Goal: Find specific page/section: Find specific page/section

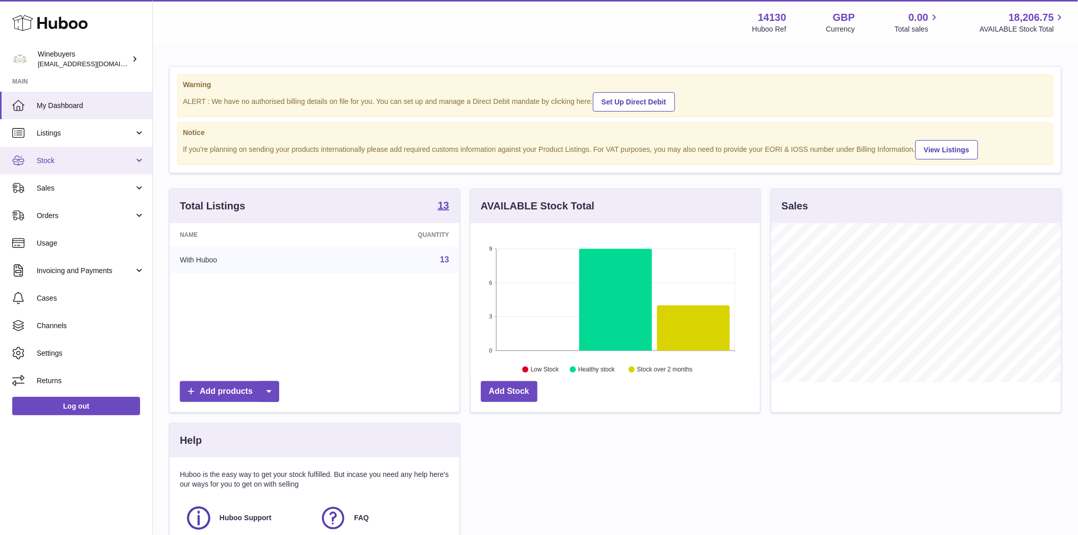
scroll to position [159, 289]
click at [51, 194] on link "Sales" at bounding box center [76, 188] width 152 height 28
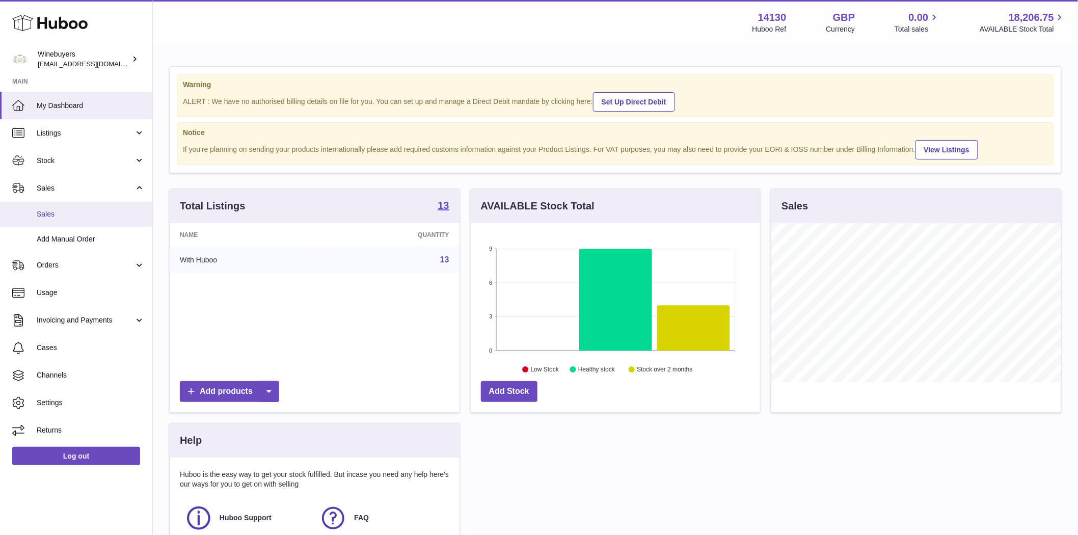
click at [59, 222] on link "Sales" at bounding box center [76, 214] width 152 height 25
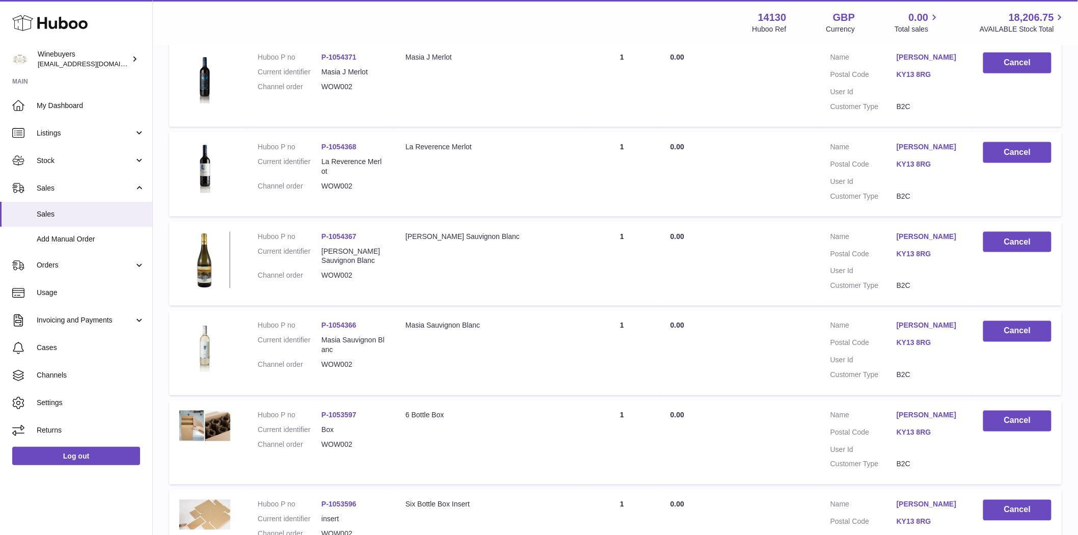
scroll to position [679, 0]
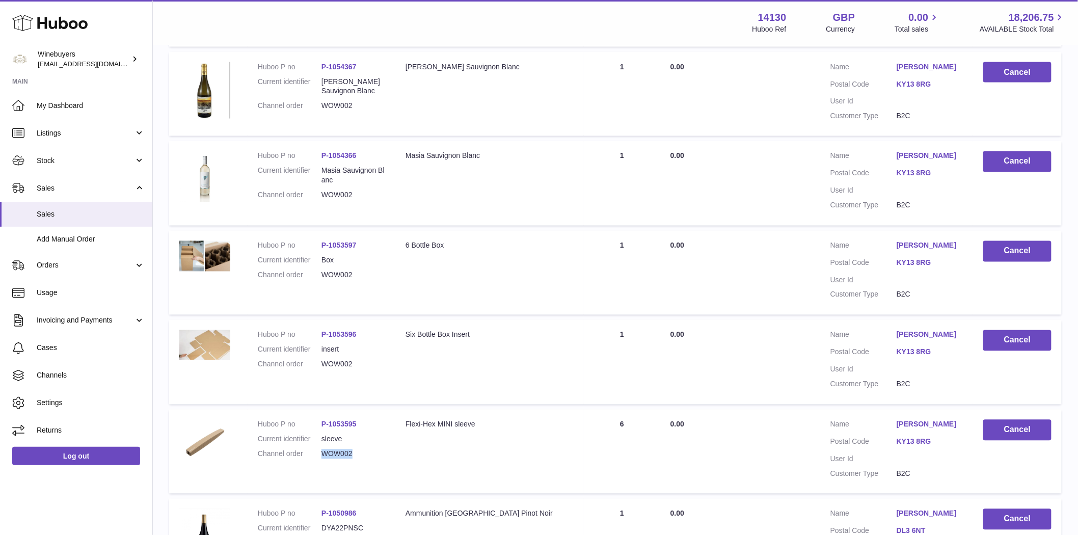
drag, startPoint x: 344, startPoint y: 457, endPoint x: 322, endPoint y: 456, distance: 21.4
click at [322, 456] on dl "Huboo P no P-1053595 Current identifier sleeve Channel order WOW002" at bounding box center [321, 442] width 127 height 44
copy dd "WOW002"
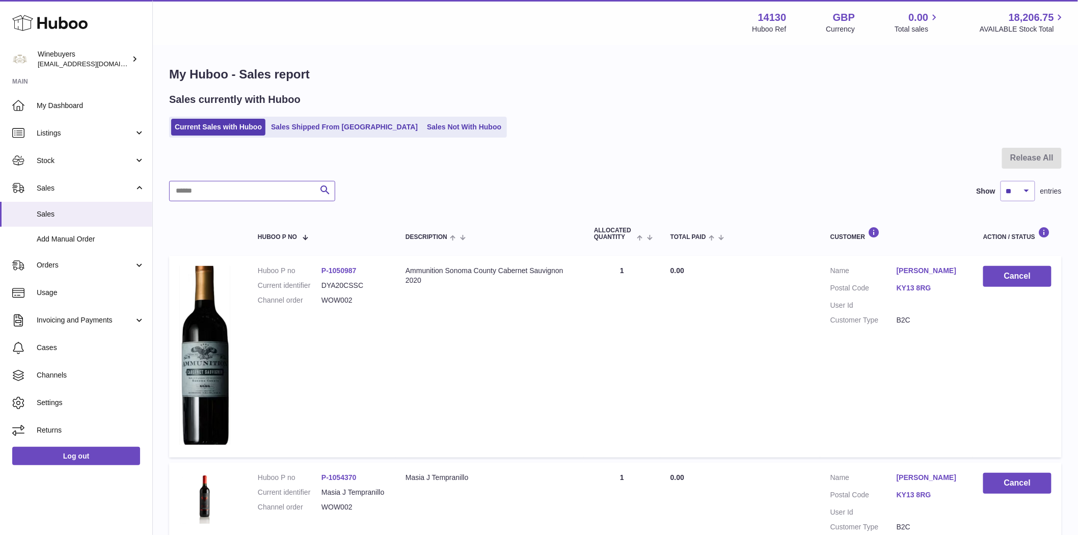
click at [237, 197] on input "text" at bounding box center [252, 191] width 166 height 20
paste input "******"
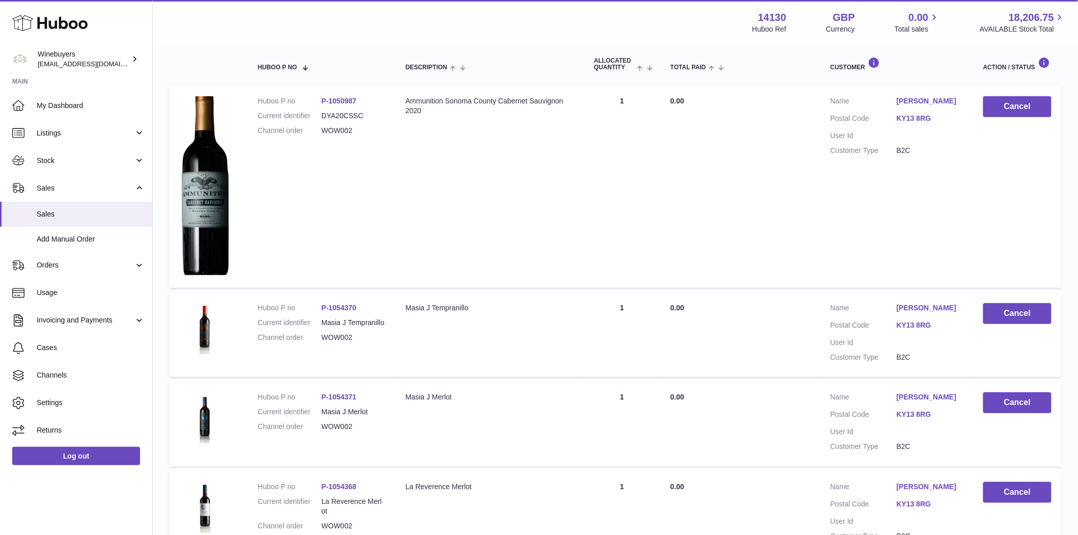
type input "******"
click at [576, 195] on td "Description Ammunition Sonoma County Cabernet Sauvignon 2020" at bounding box center [489, 187] width 189 height 202
click at [574, 314] on td "Description Masia J Tempranillo" at bounding box center [489, 335] width 189 height 85
click at [574, 394] on td "Description Masia J Merlot" at bounding box center [489, 424] width 189 height 85
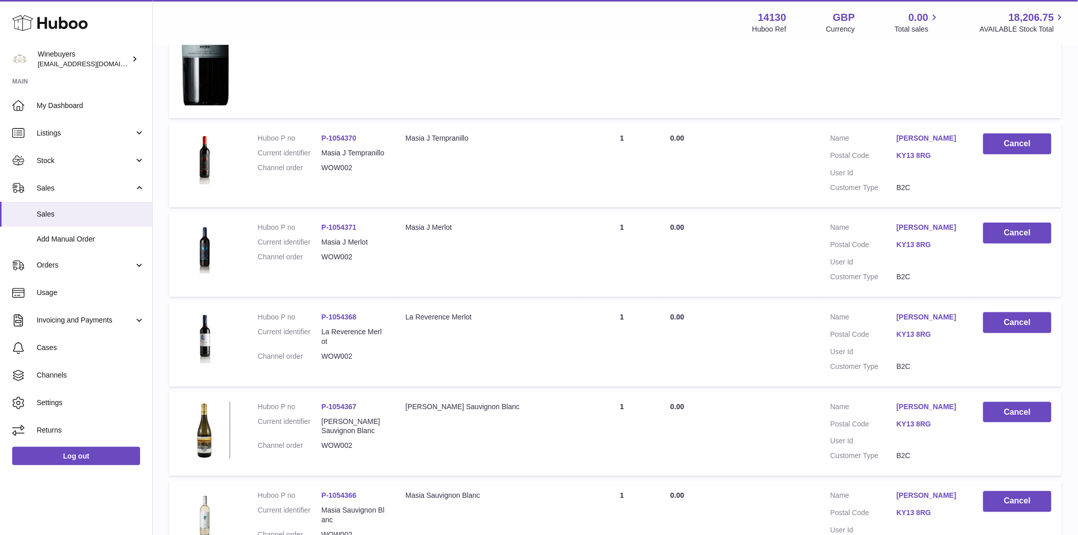
click at [572, 341] on td "Description La Reverence Merlot" at bounding box center [489, 344] width 189 height 85
click at [565, 394] on td "Description Lastra Sauvignon Blanc" at bounding box center [489, 434] width 189 height 85
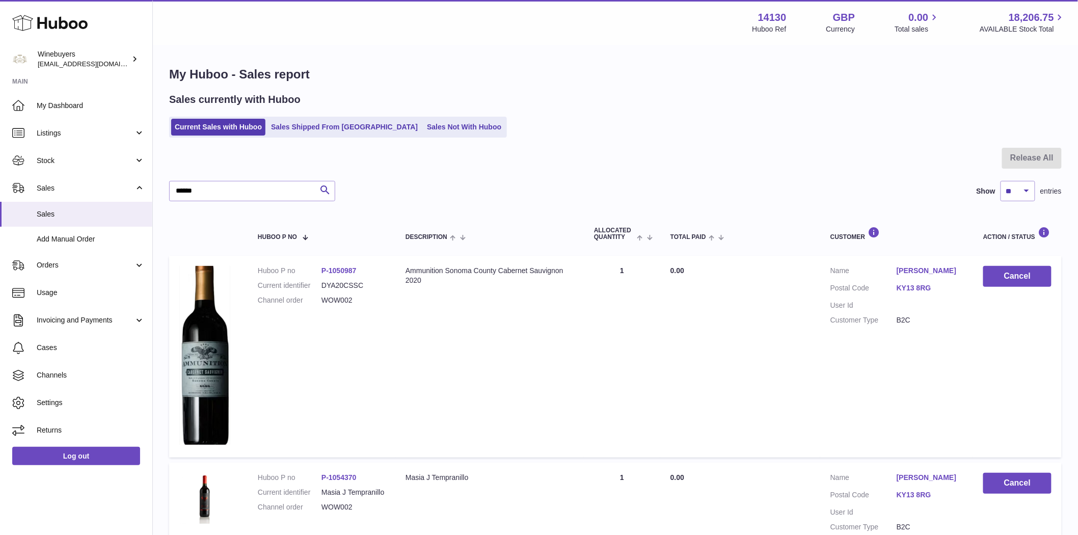
scroll to position [170, 0]
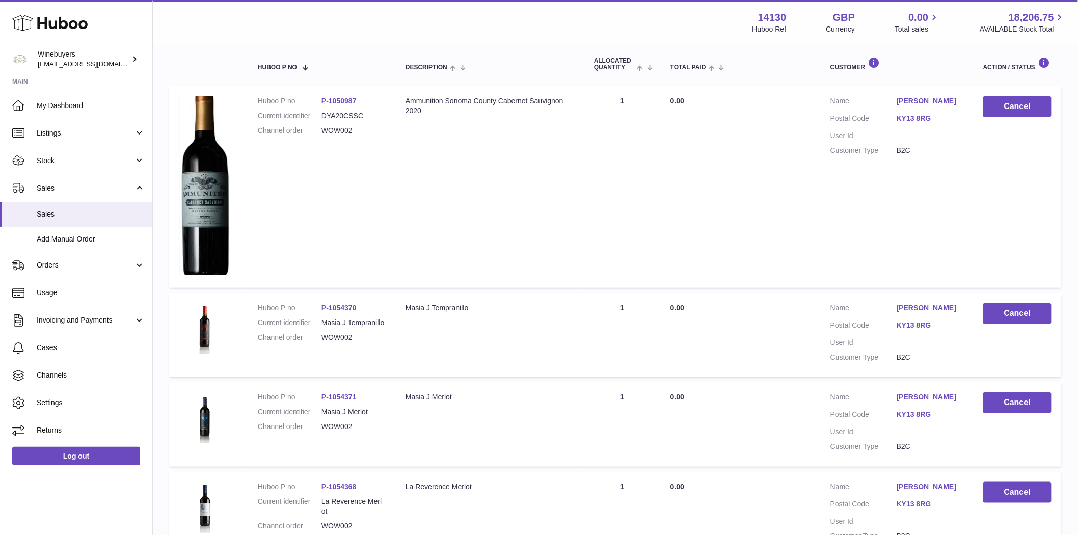
click at [557, 355] on td "Description Masia J Tempranillo" at bounding box center [489, 335] width 189 height 85
click at [558, 403] on td "Description Masia J Merlot" at bounding box center [489, 424] width 189 height 85
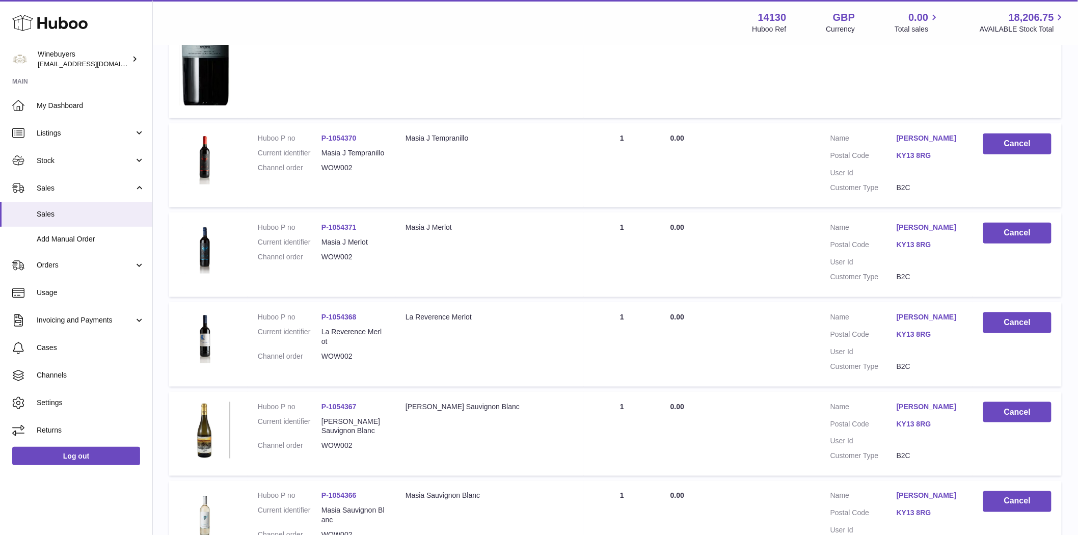
click at [543, 329] on td "Description La Reverence Merlot" at bounding box center [489, 344] width 189 height 85
click at [541, 406] on div "Lastra Sauvignon Blanc" at bounding box center [490, 407] width 168 height 10
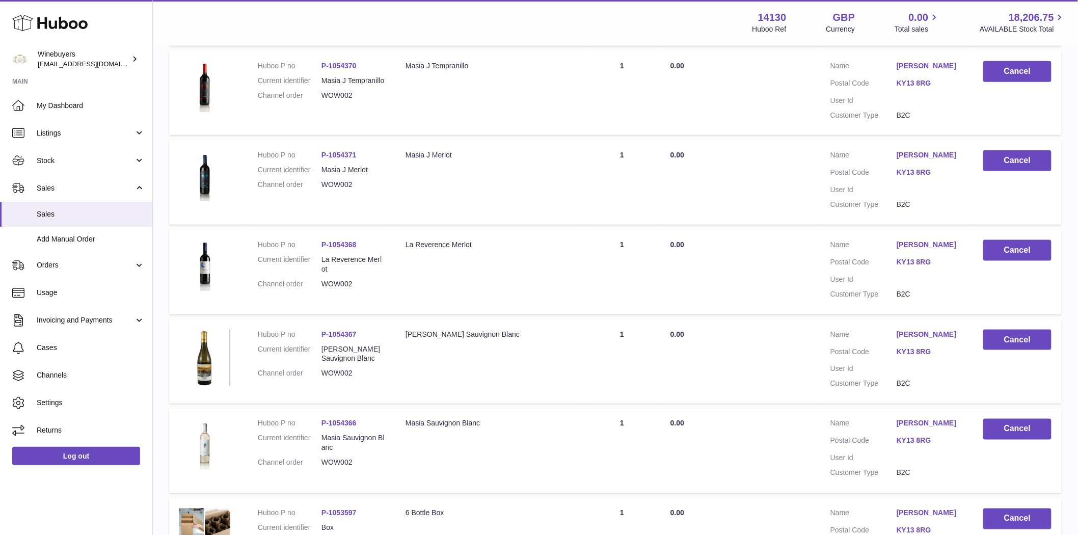
scroll to position [384, 0]
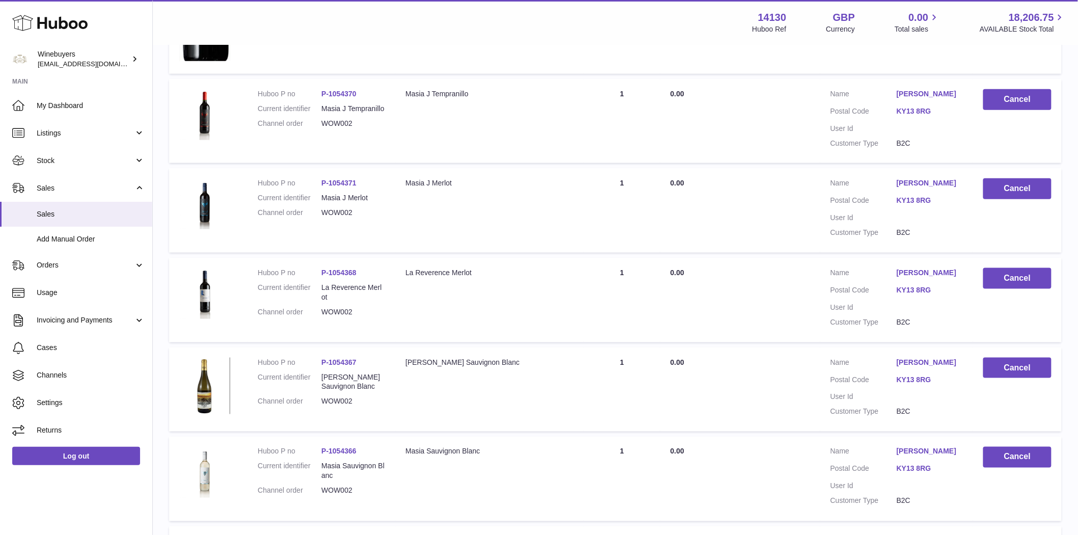
drag, startPoint x: 522, startPoint y: 474, endPoint x: 533, endPoint y: 462, distance: 16.3
click at [525, 473] on td "Description Masia Sauvignon Blanc" at bounding box center [489, 479] width 189 height 85
click at [538, 407] on td "Description Lastra Sauvignon Blanc" at bounding box center [489, 390] width 189 height 85
click at [529, 325] on td "Description La Reverence Merlot" at bounding box center [489, 300] width 189 height 85
click at [524, 235] on td "Description Masia J Merlot" at bounding box center [489, 210] width 189 height 85
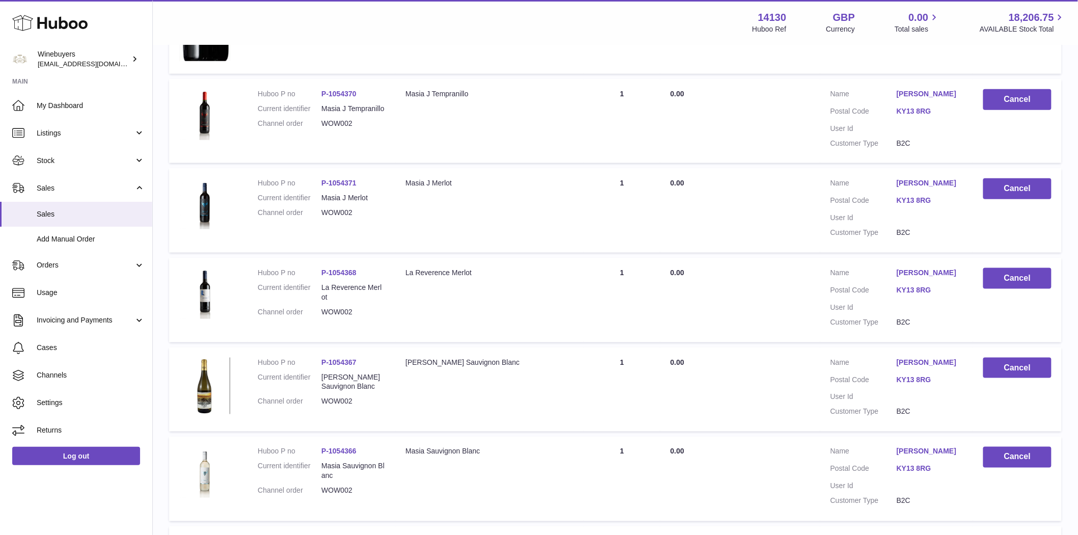
click at [518, 141] on td "Description Masia J Tempranillo" at bounding box center [489, 121] width 189 height 85
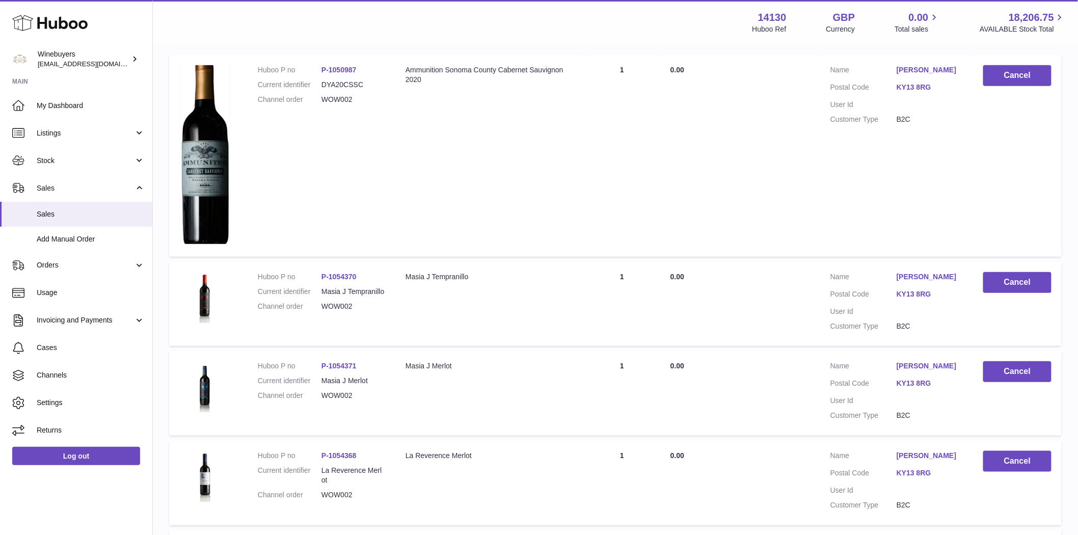
scroll to position [0, 0]
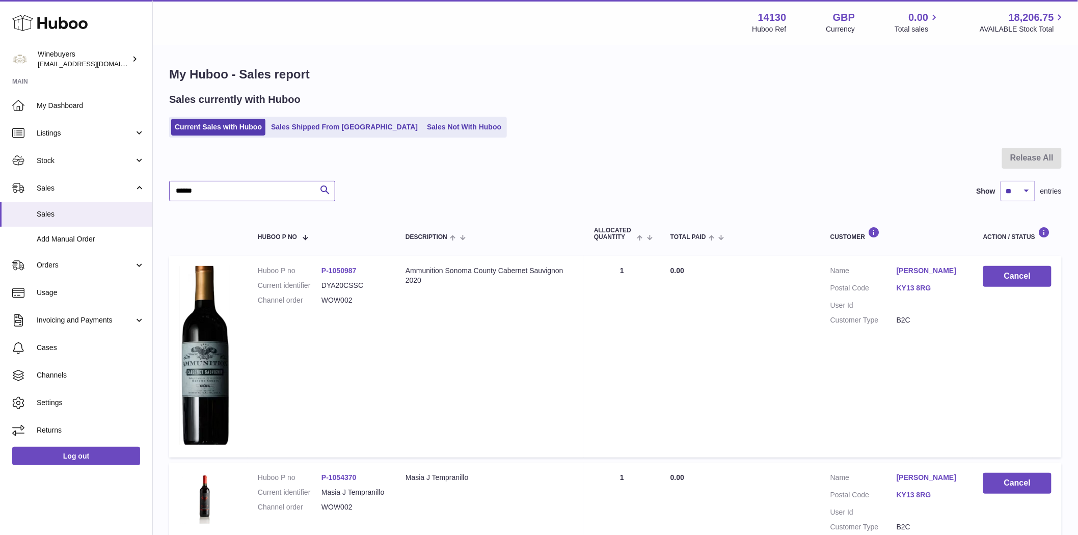
click at [254, 197] on input "******" at bounding box center [252, 191] width 166 height 20
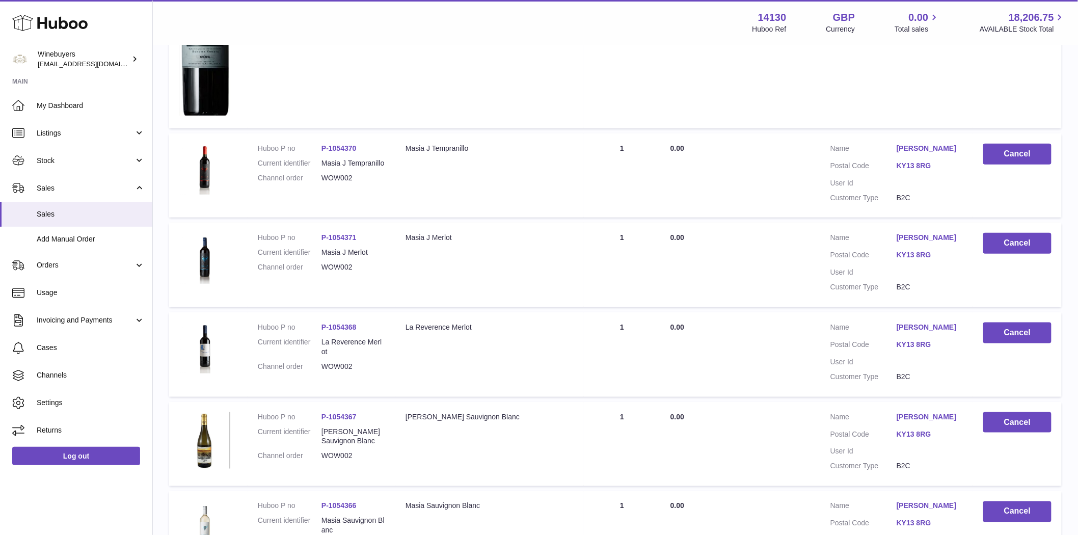
scroll to position [839, 0]
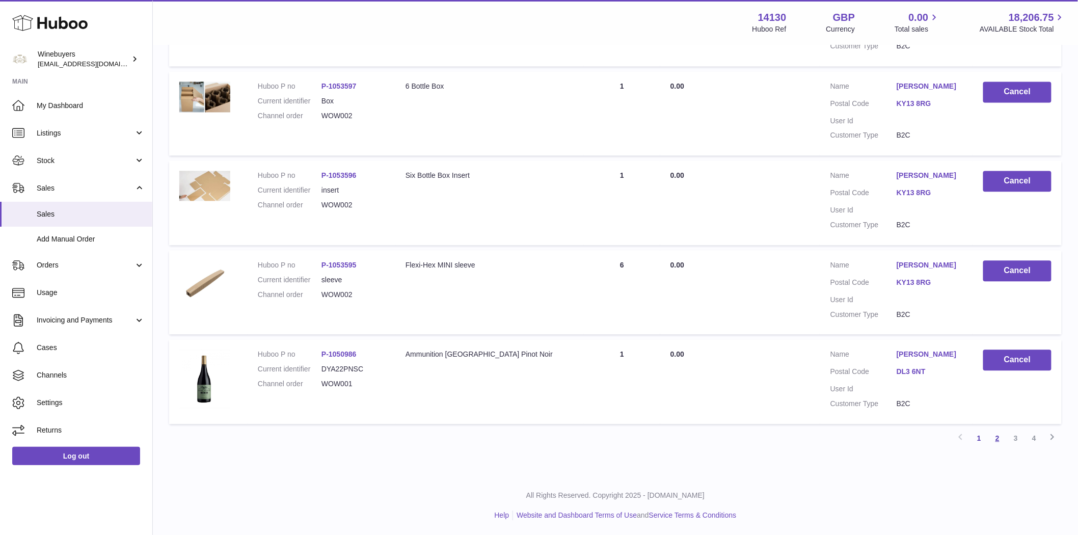
click at [996, 439] on link "2" at bounding box center [998, 438] width 18 height 18
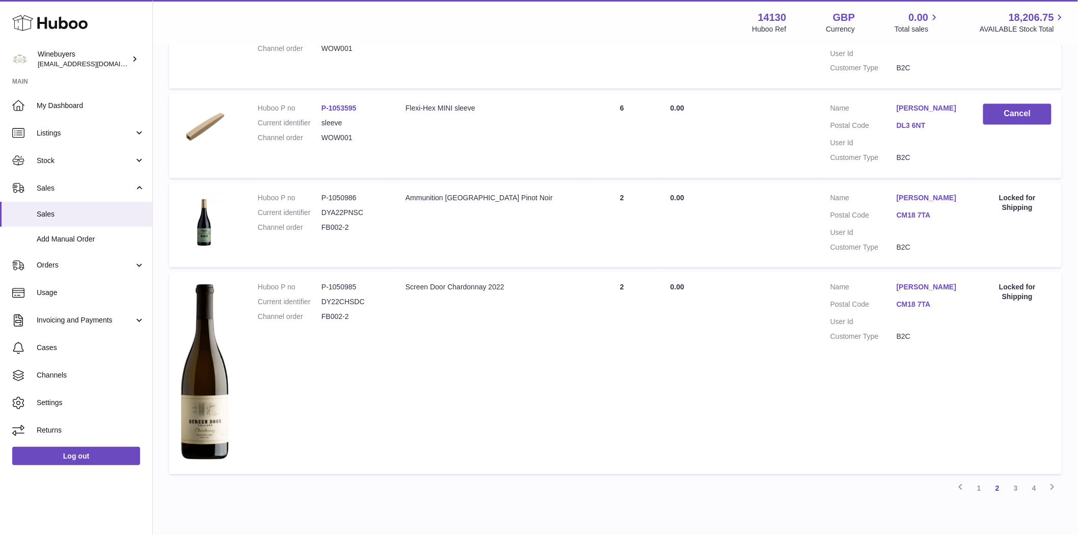
scroll to position [839, 0]
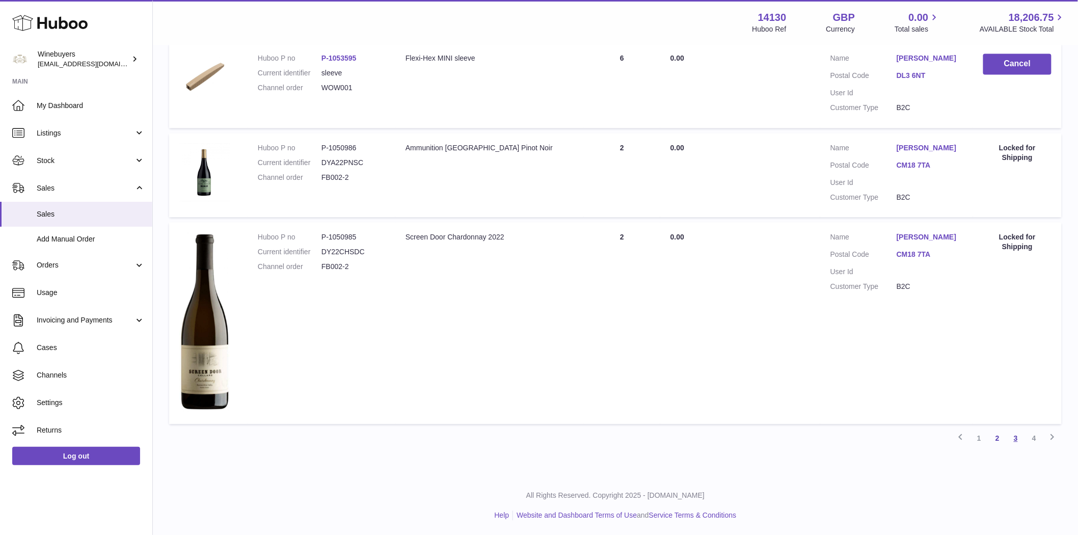
click at [1013, 441] on link "3" at bounding box center [1016, 438] width 18 height 18
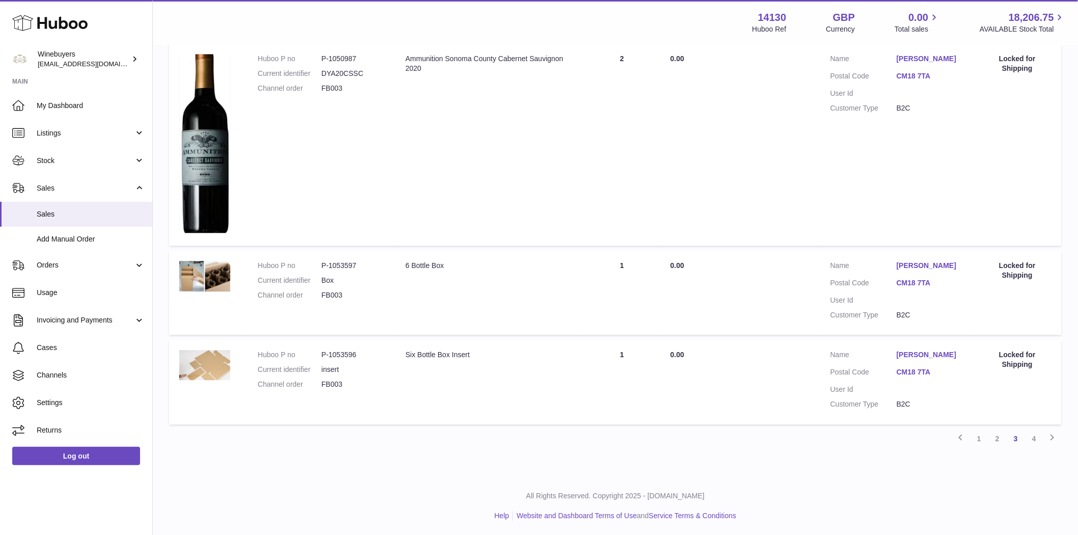
scroll to position [939, 0]
click at [1041, 440] on link "4" at bounding box center [1034, 438] width 18 height 18
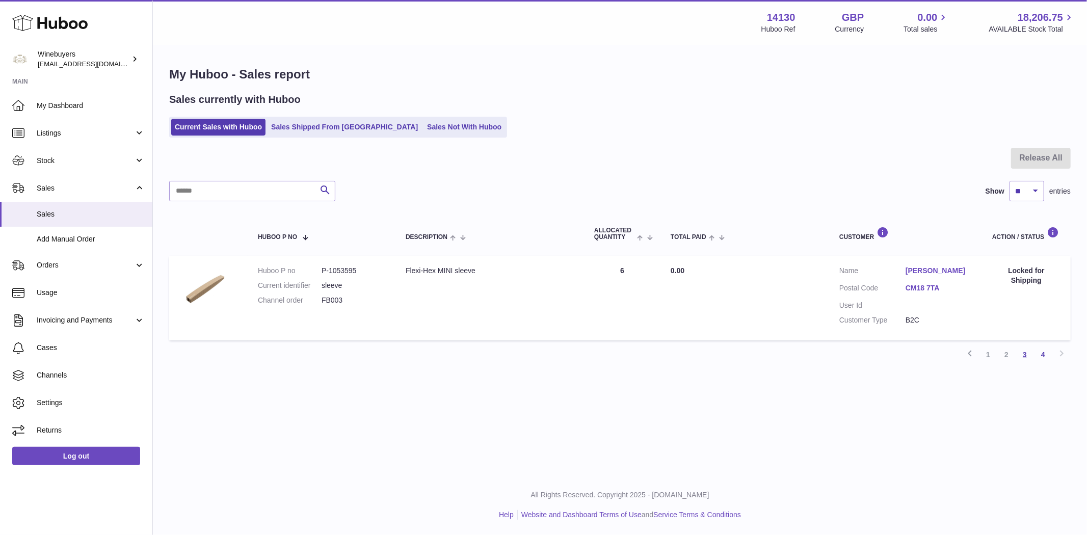
click at [1028, 358] on link "3" at bounding box center [1025, 355] width 18 height 18
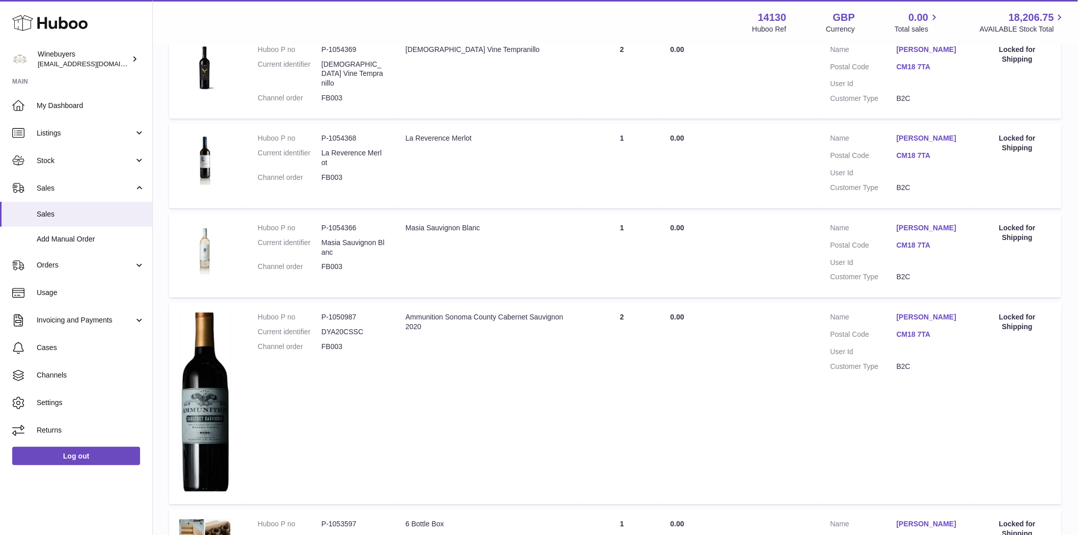
scroll to position [939, 0]
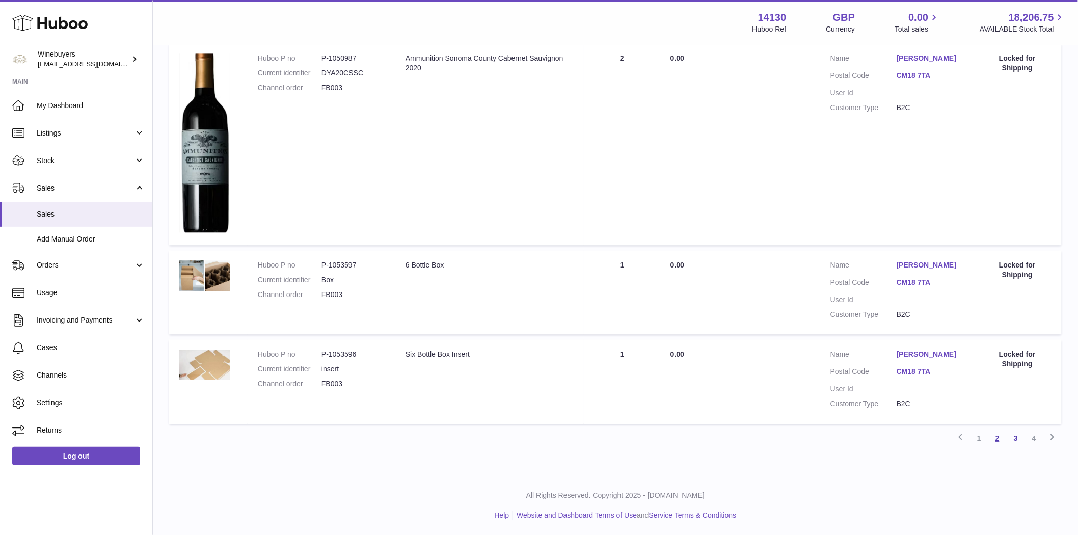
click at [994, 437] on link "2" at bounding box center [998, 438] width 18 height 18
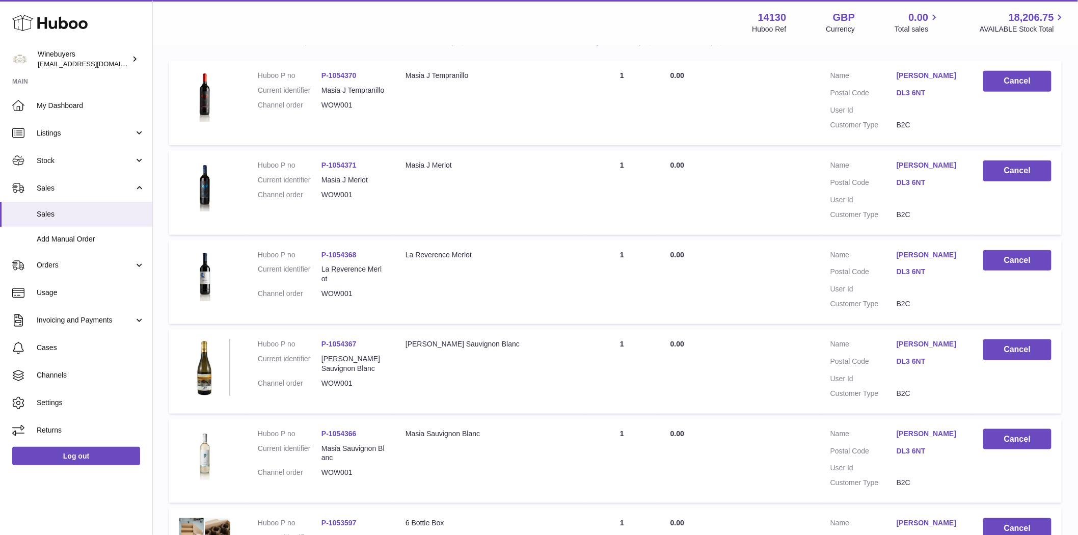
scroll to position [46, 0]
